Goal: Transaction & Acquisition: Purchase product/service

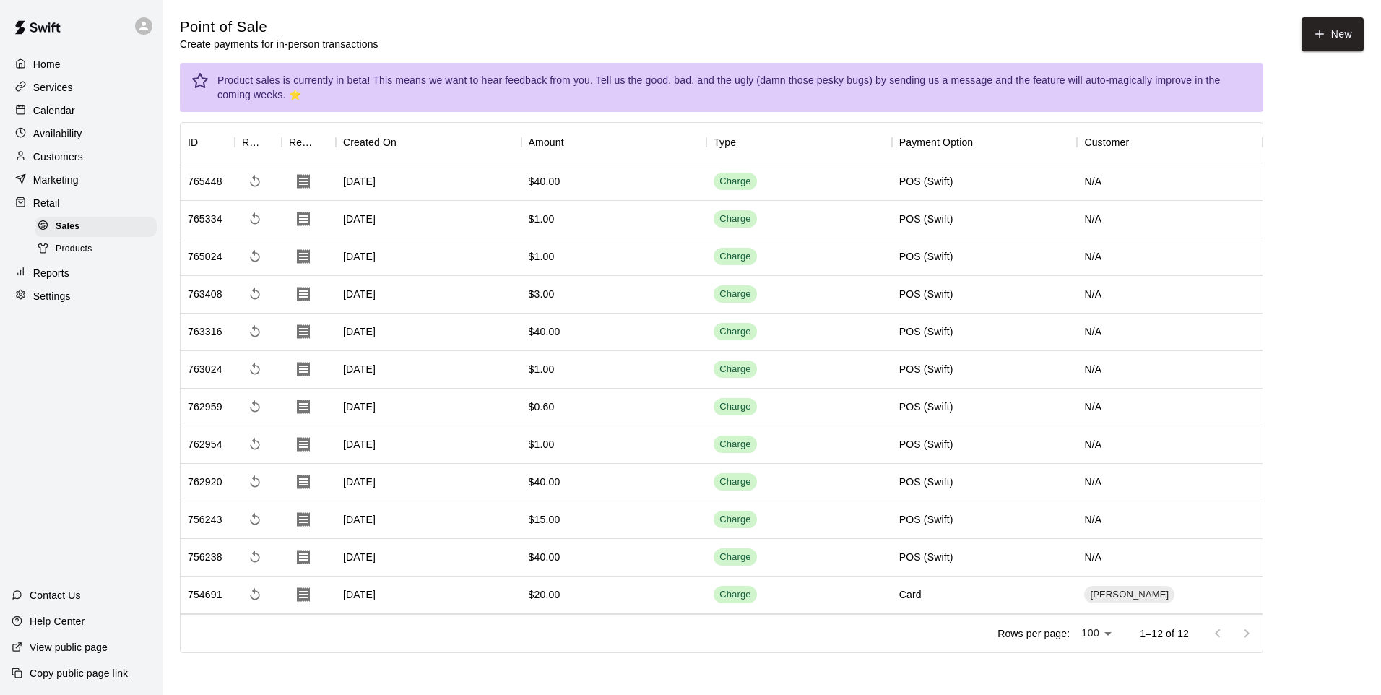
click at [1310, 25] on button "New" at bounding box center [1333, 34] width 62 height 34
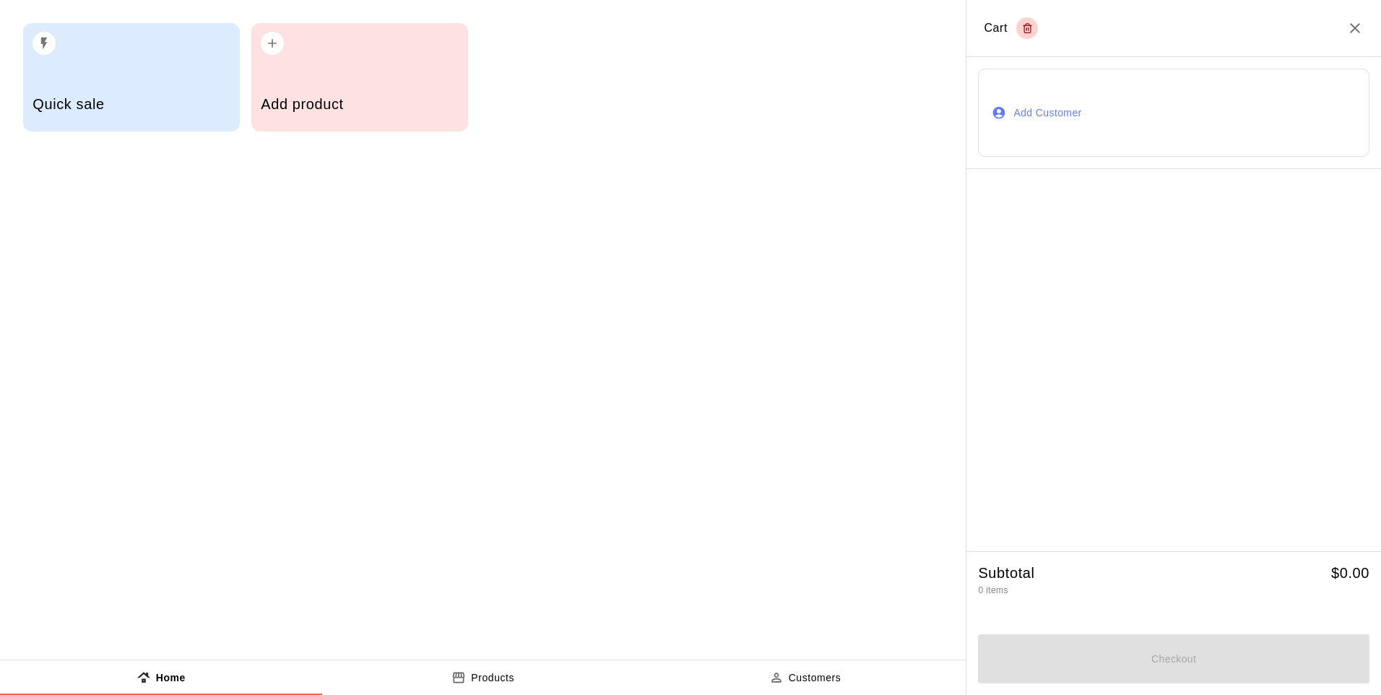
click at [326, 104] on h5 "Add product" at bounding box center [359, 105] width 197 height 20
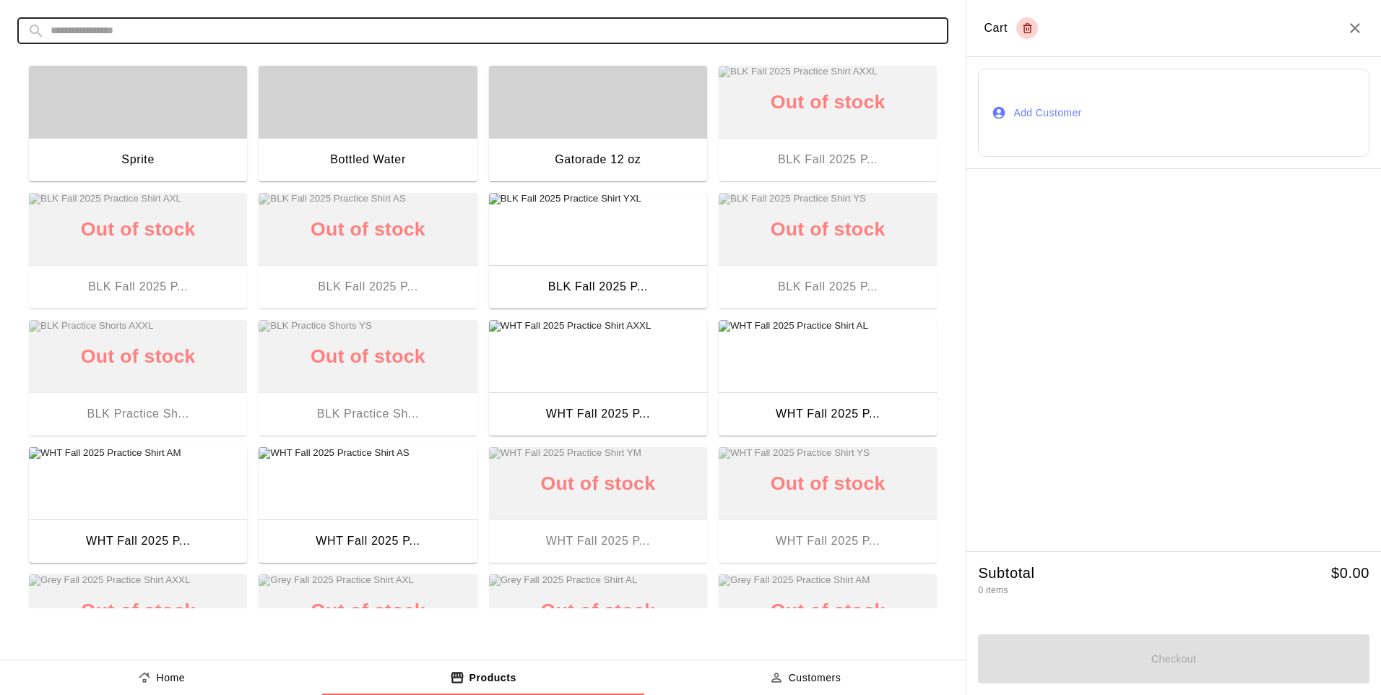
click at [608, 20] on input "text" at bounding box center [495, 30] width 888 height 27
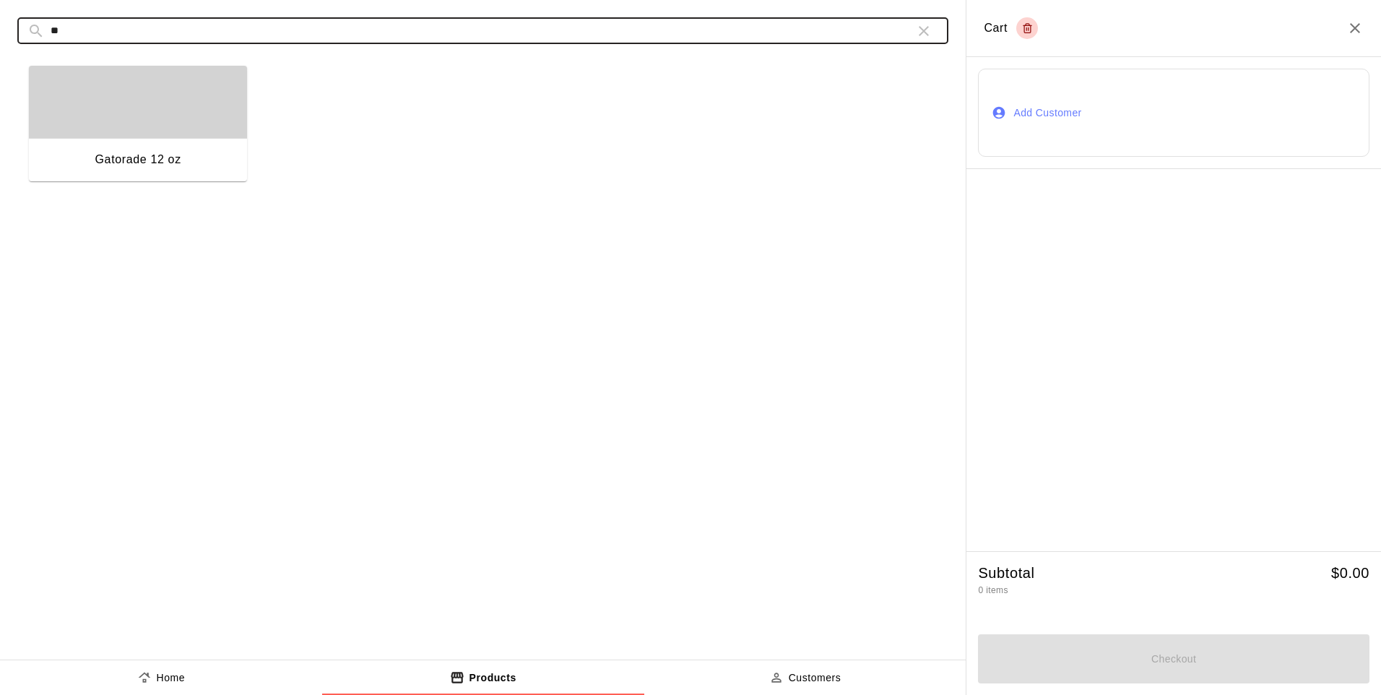
type input "**"
click at [121, 113] on div "button" at bounding box center [138, 102] width 218 height 72
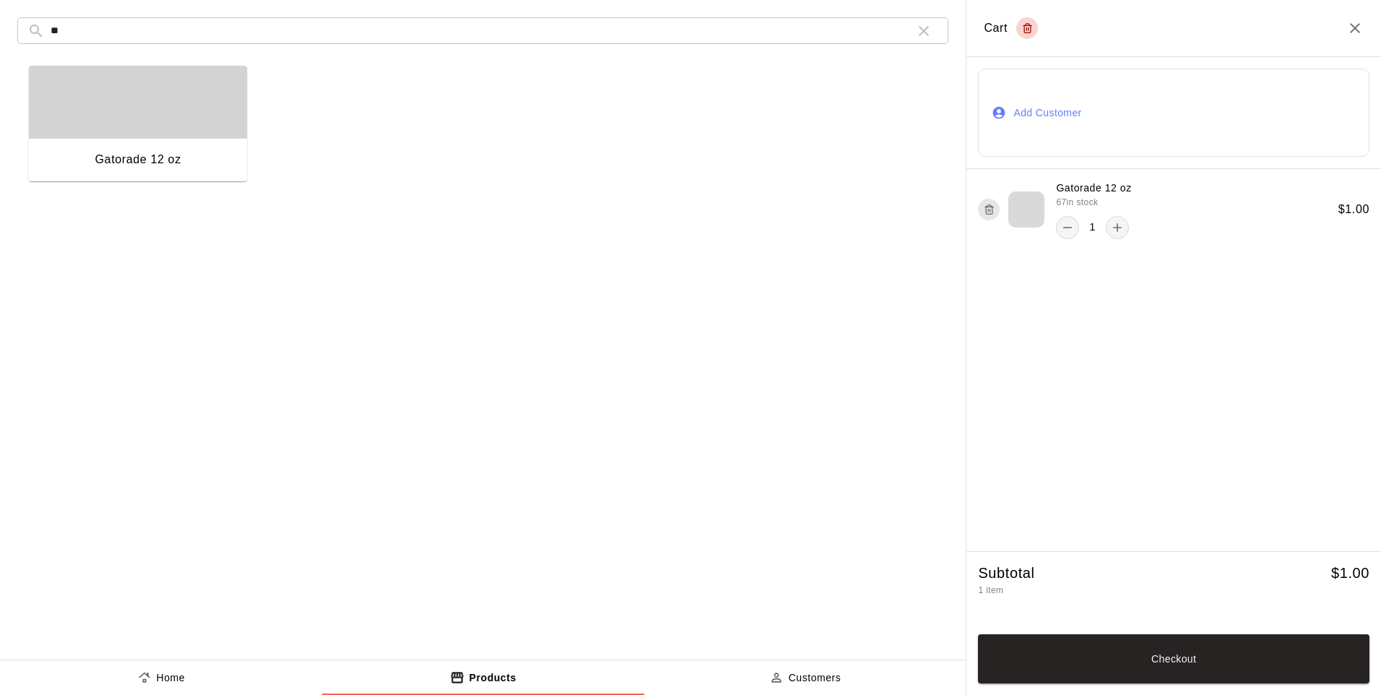
click at [1151, 639] on button "Checkout" at bounding box center [1174, 658] width 392 height 49
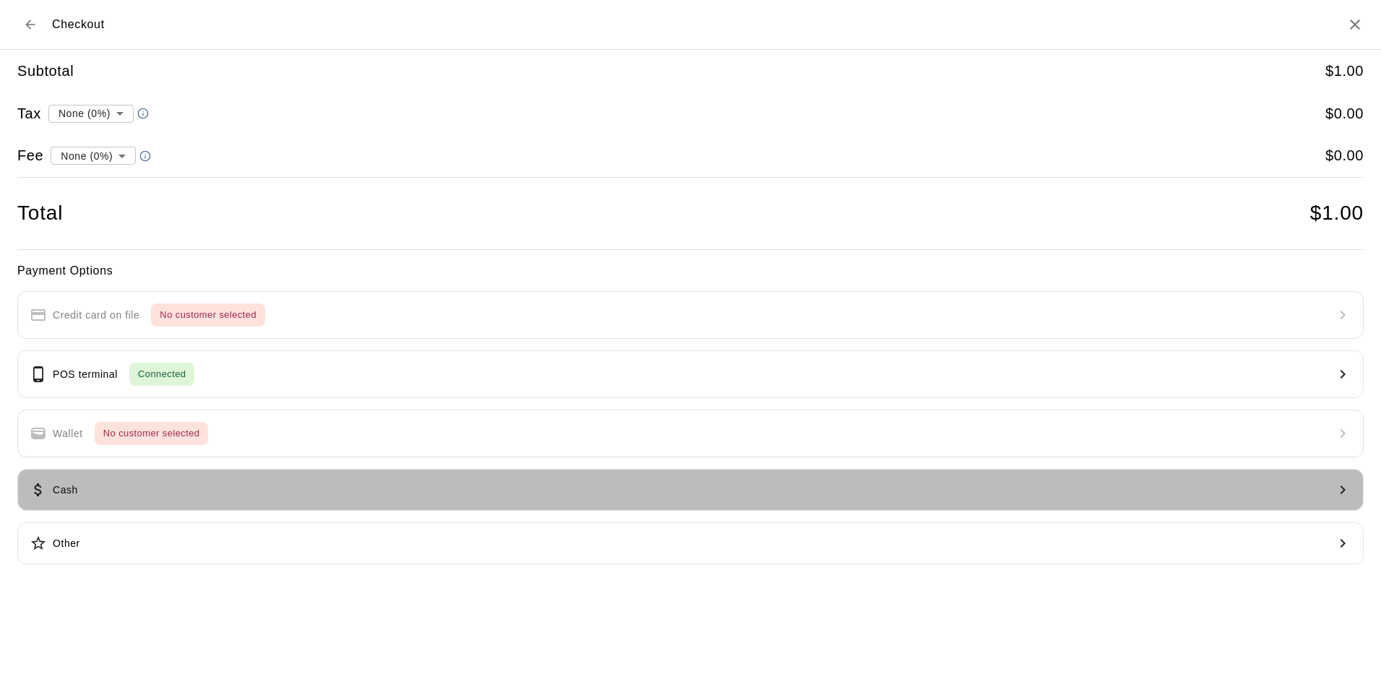
click at [158, 504] on button "Cash" at bounding box center [690, 490] width 1347 height 42
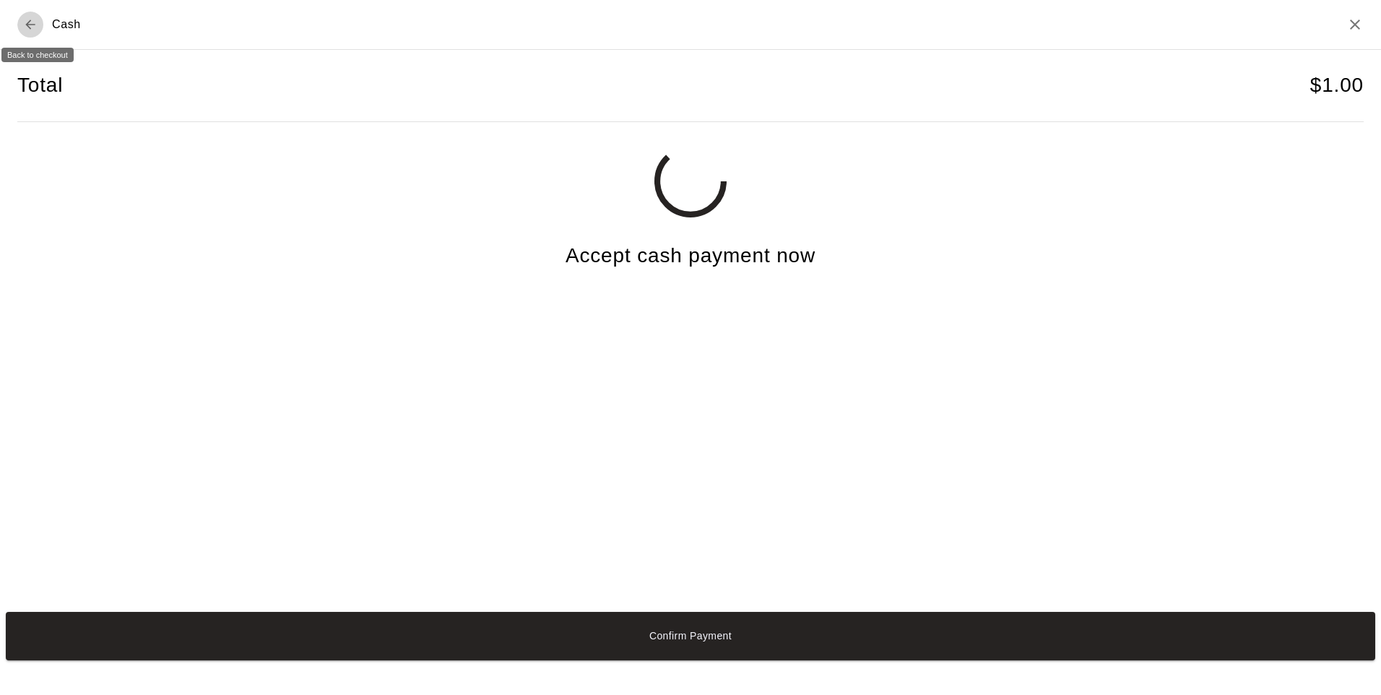
click at [25, 17] on icon "Back to checkout" at bounding box center [30, 24] width 14 height 14
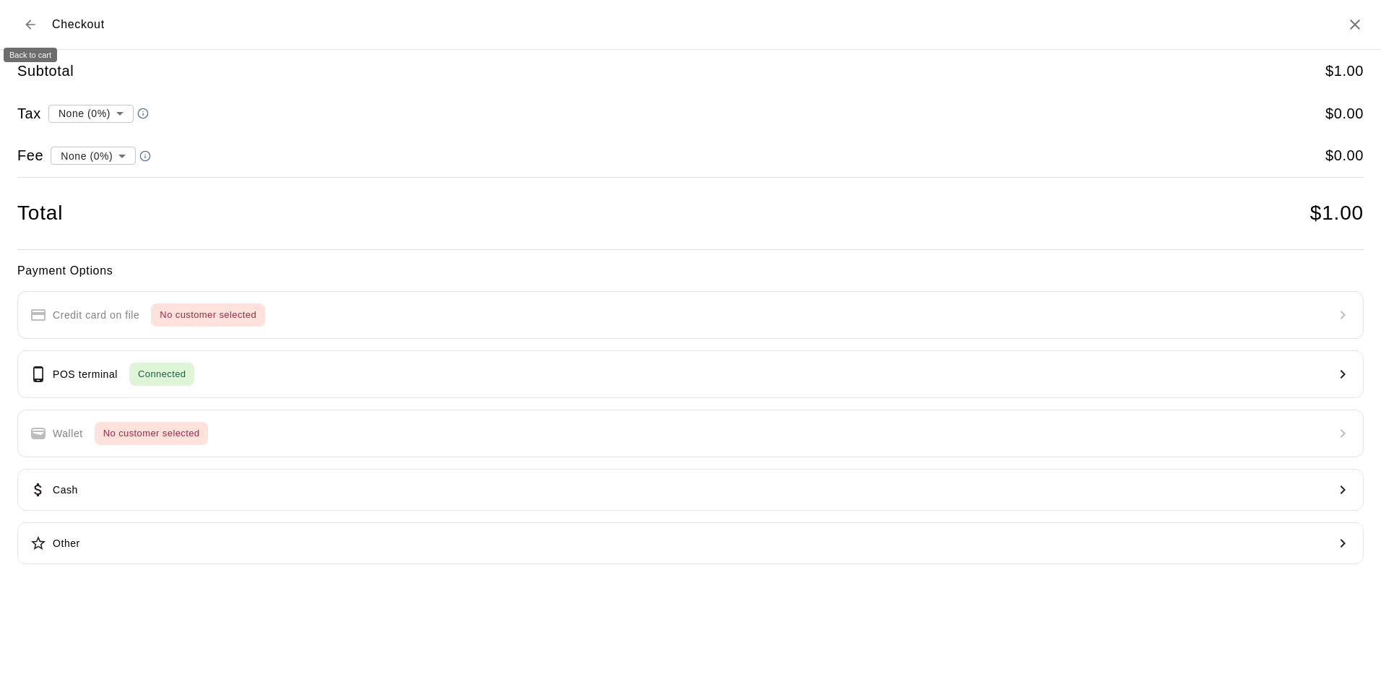
click at [25, 17] on icon "Back to cart" at bounding box center [30, 24] width 14 height 14
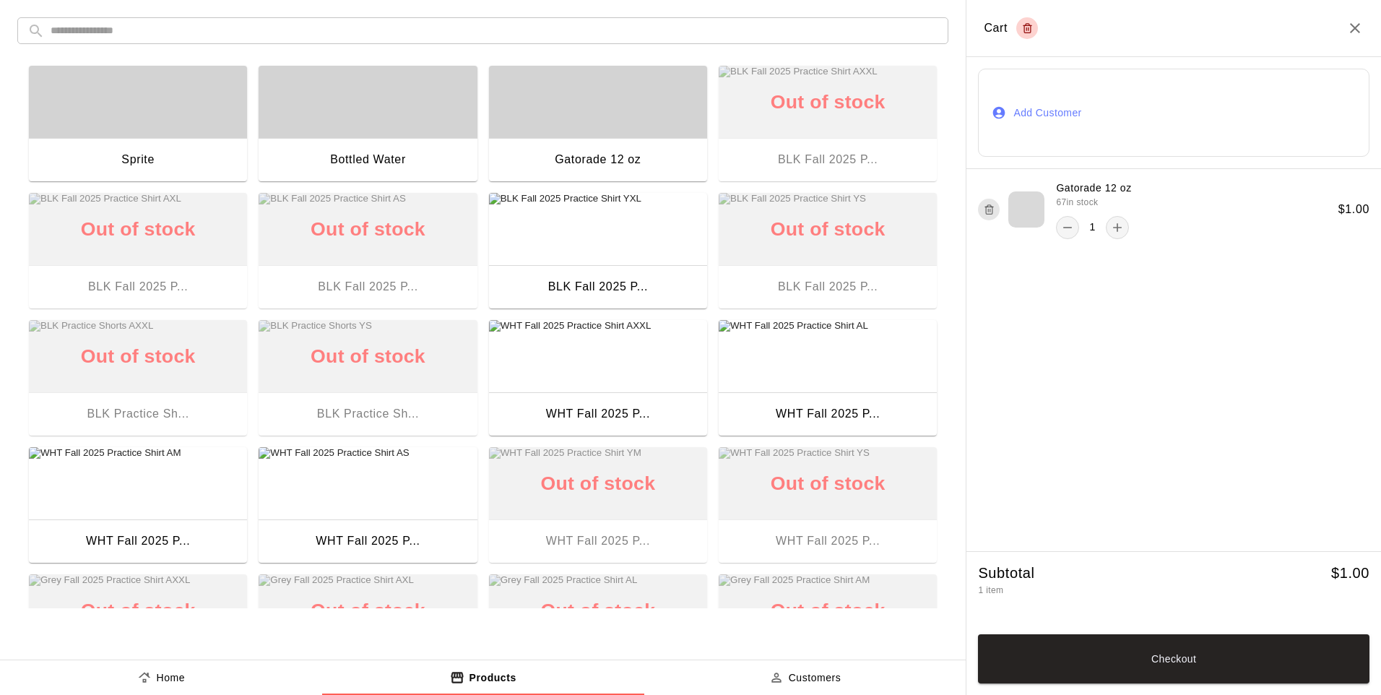
click at [1109, 223] on button "add" at bounding box center [1117, 227] width 23 height 23
click at [1137, 658] on button "Checkout" at bounding box center [1174, 658] width 392 height 49
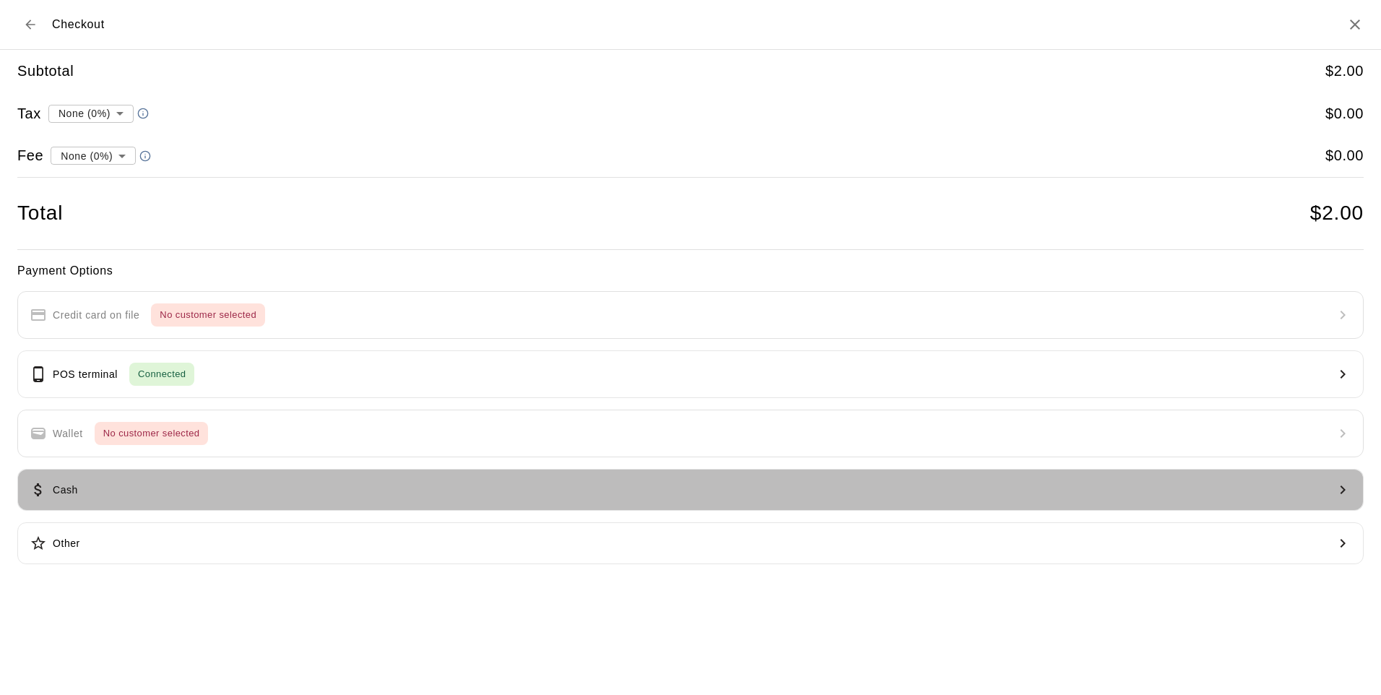
click at [83, 491] on button "Cash" at bounding box center [690, 490] width 1347 height 42
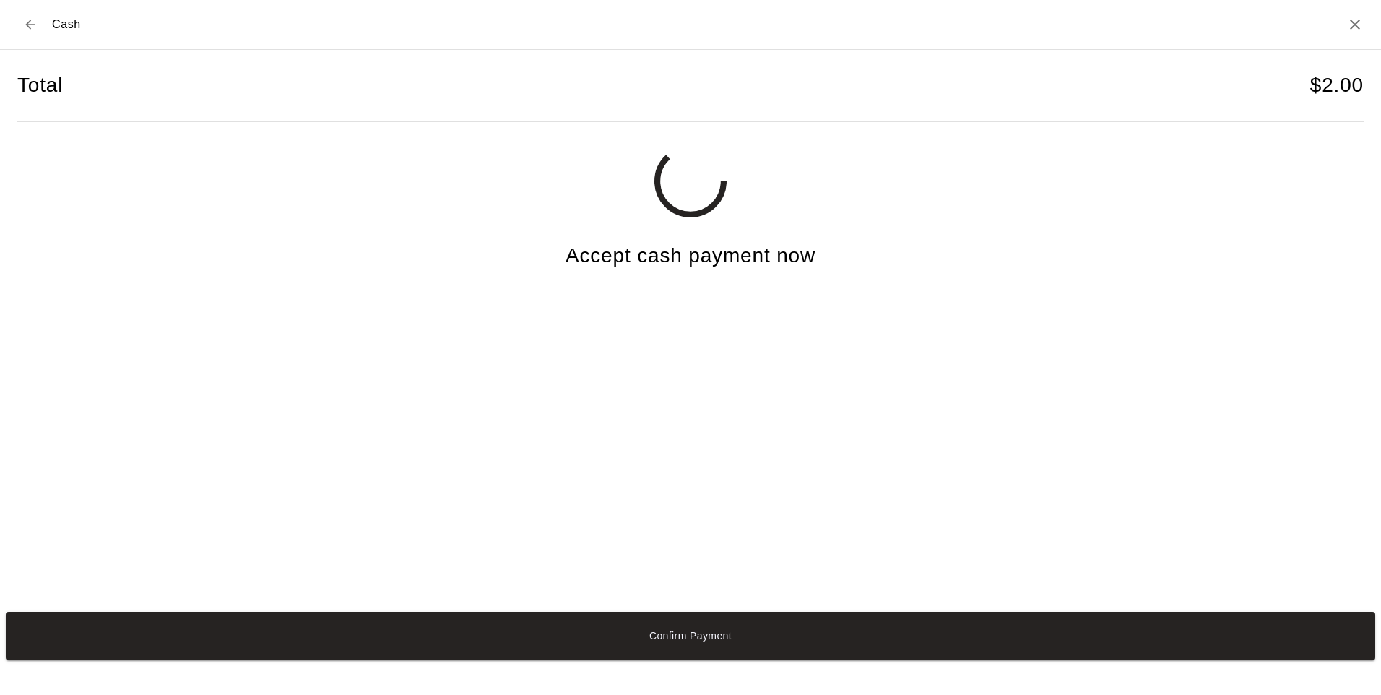
click at [434, 640] on button "Confirm Payment" at bounding box center [691, 636] width 1370 height 48
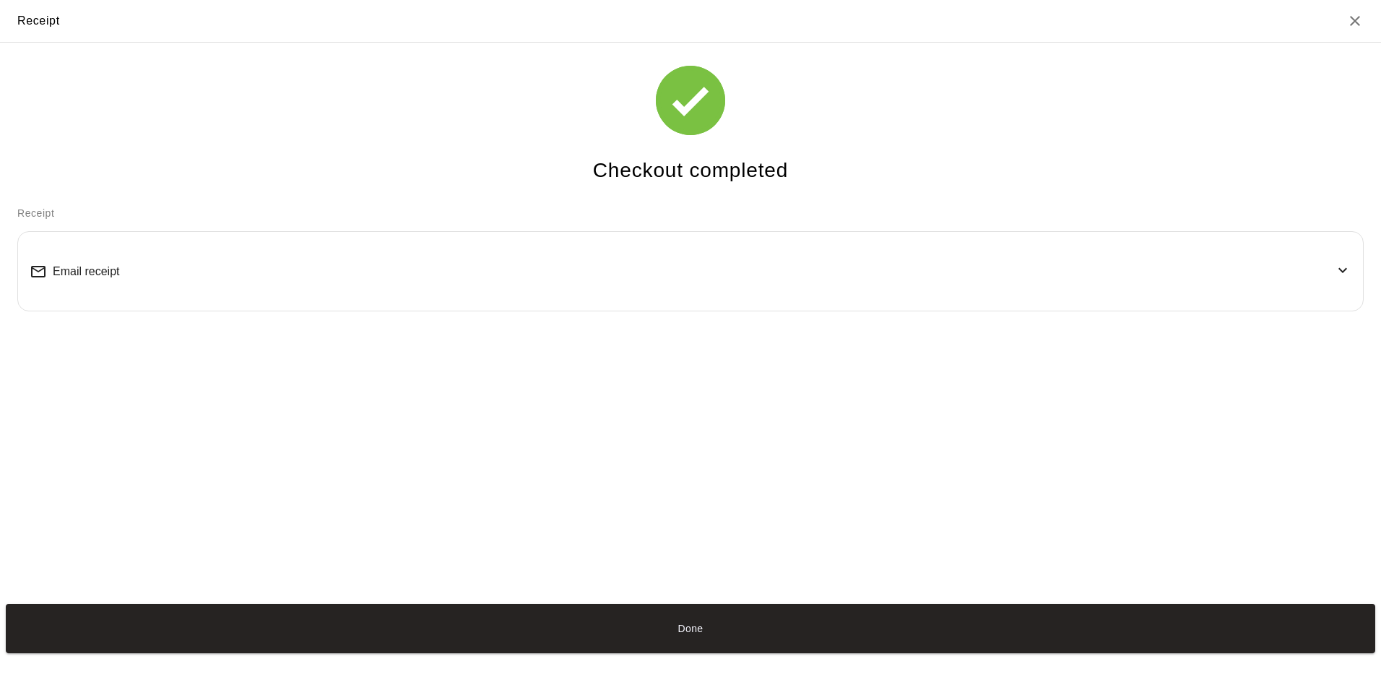
click at [709, 623] on button "Done" at bounding box center [691, 628] width 1370 height 48
